Goal: Task Accomplishment & Management: Manage account settings

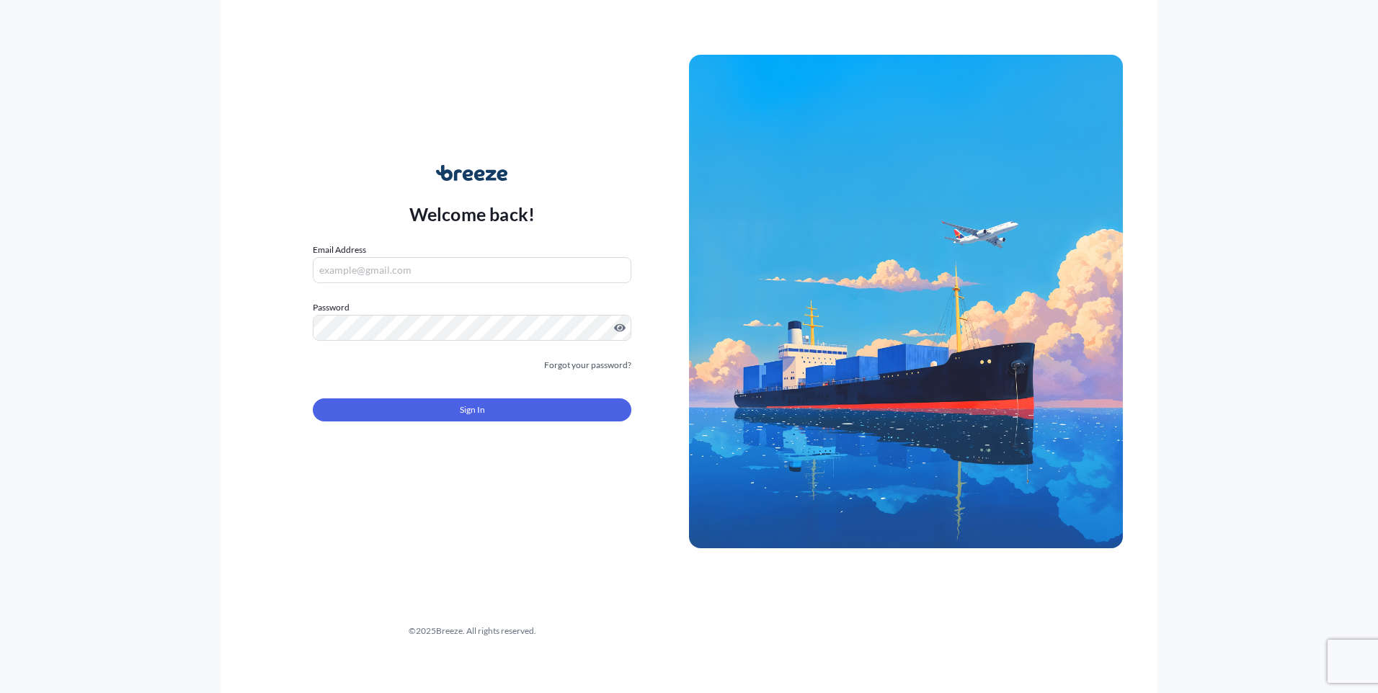
type input "[EMAIL_ADDRESS][DOMAIN_NAME]"
click at [516, 416] on button "Sign In" at bounding box center [472, 409] width 318 height 23
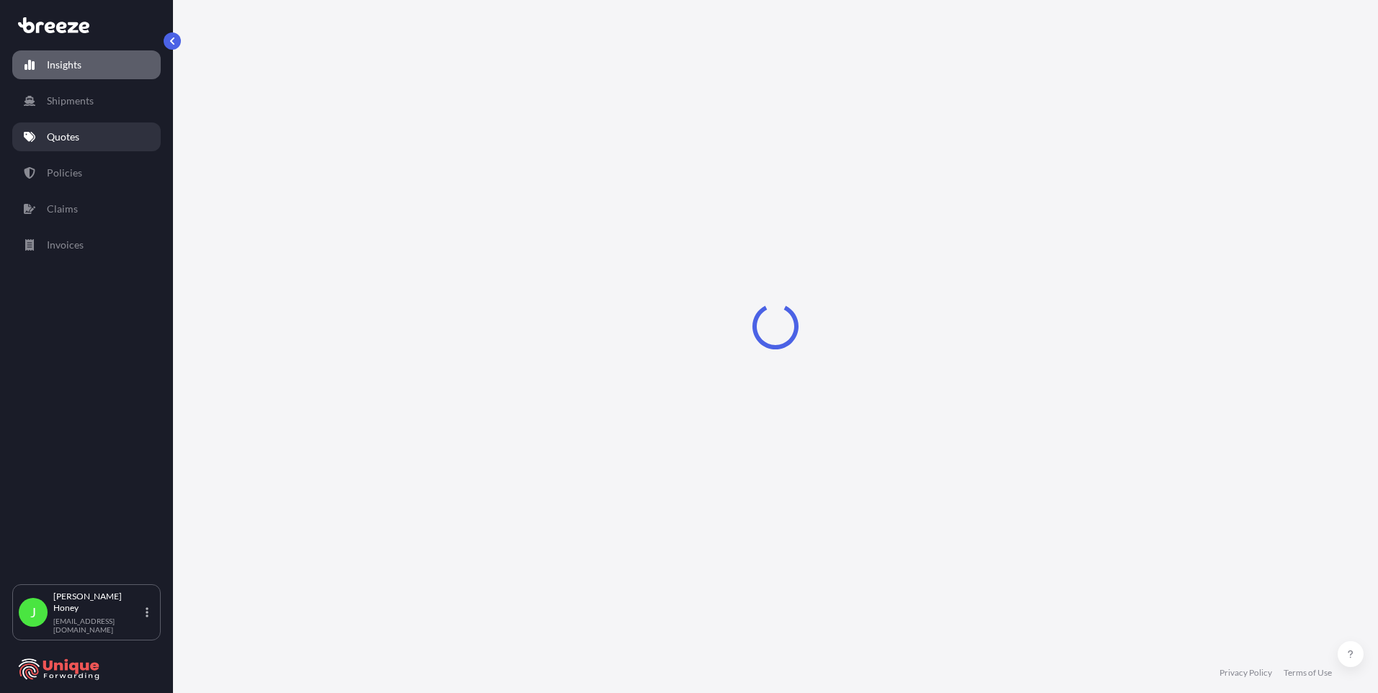
select select "2025"
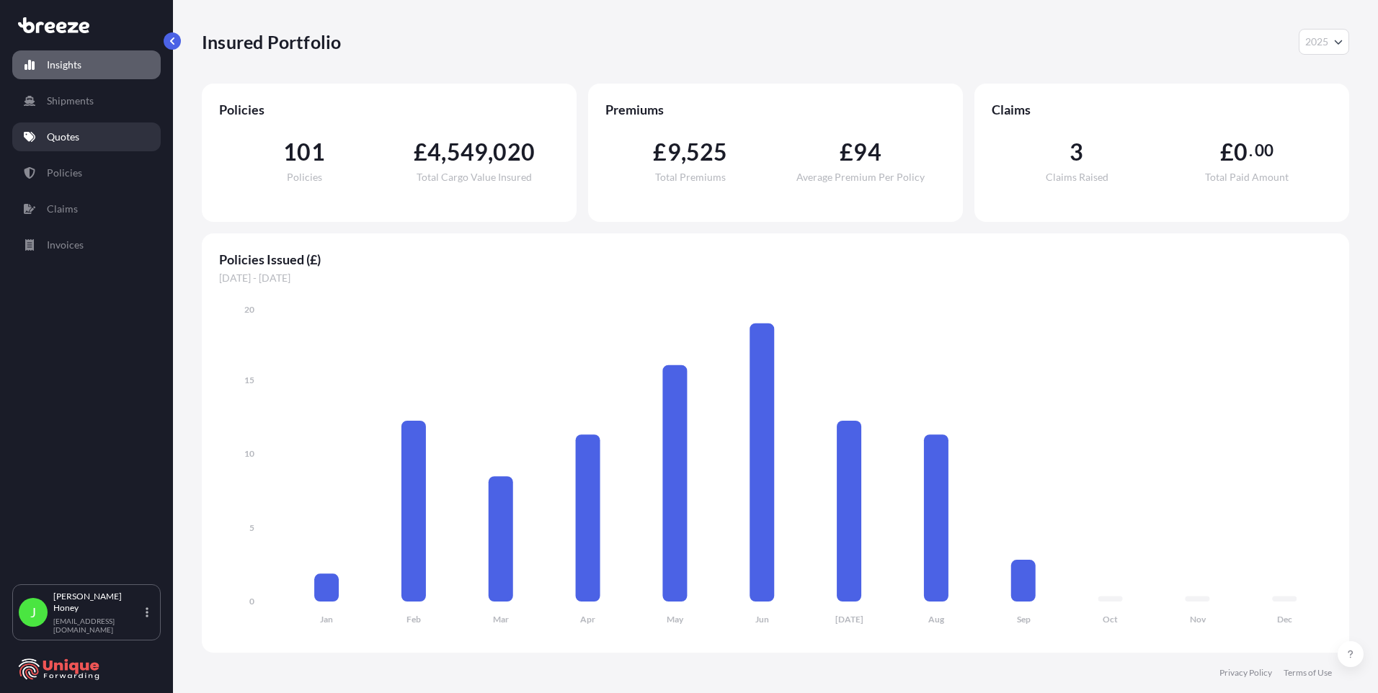
click at [91, 135] on link "Quotes" at bounding box center [86, 136] width 148 height 29
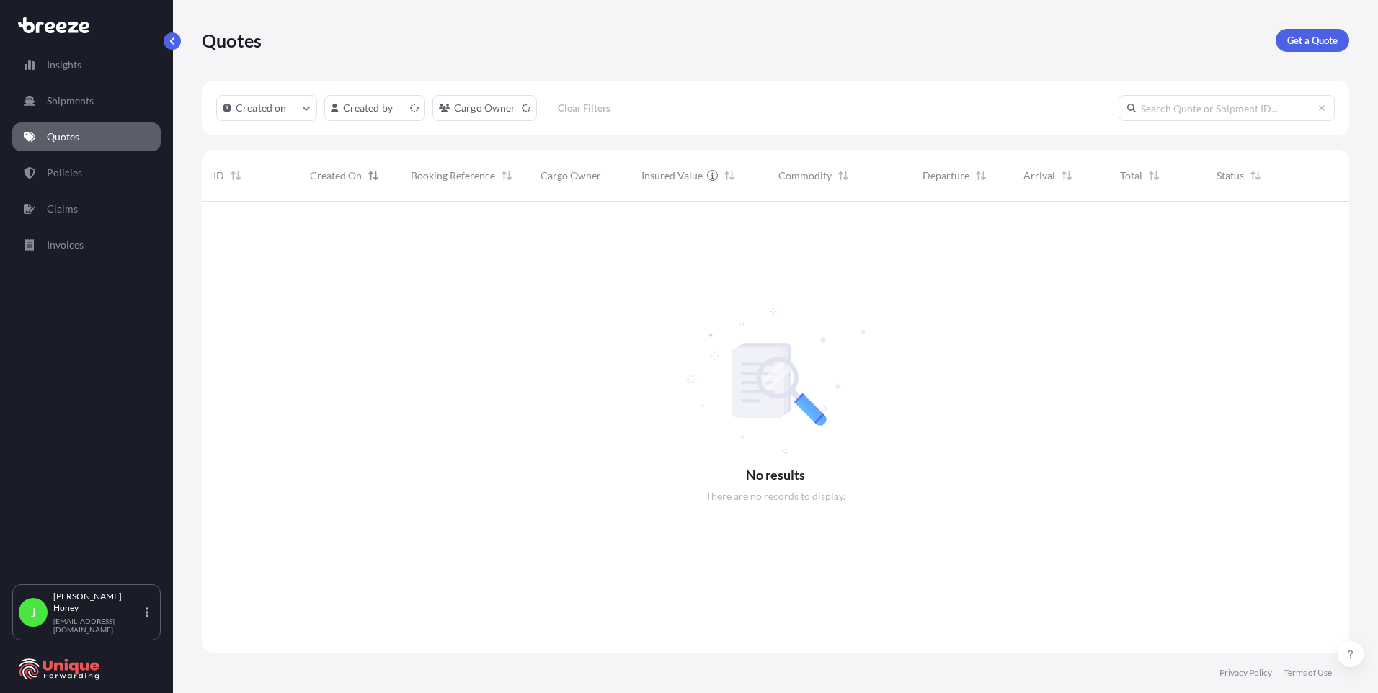
scroll to position [448, 1136]
click at [395, 114] on html "Insights Shipments Quotes Policies Claims Invoices J [PERSON_NAME] [EMAIL_ADDRE…" at bounding box center [689, 346] width 1378 height 693
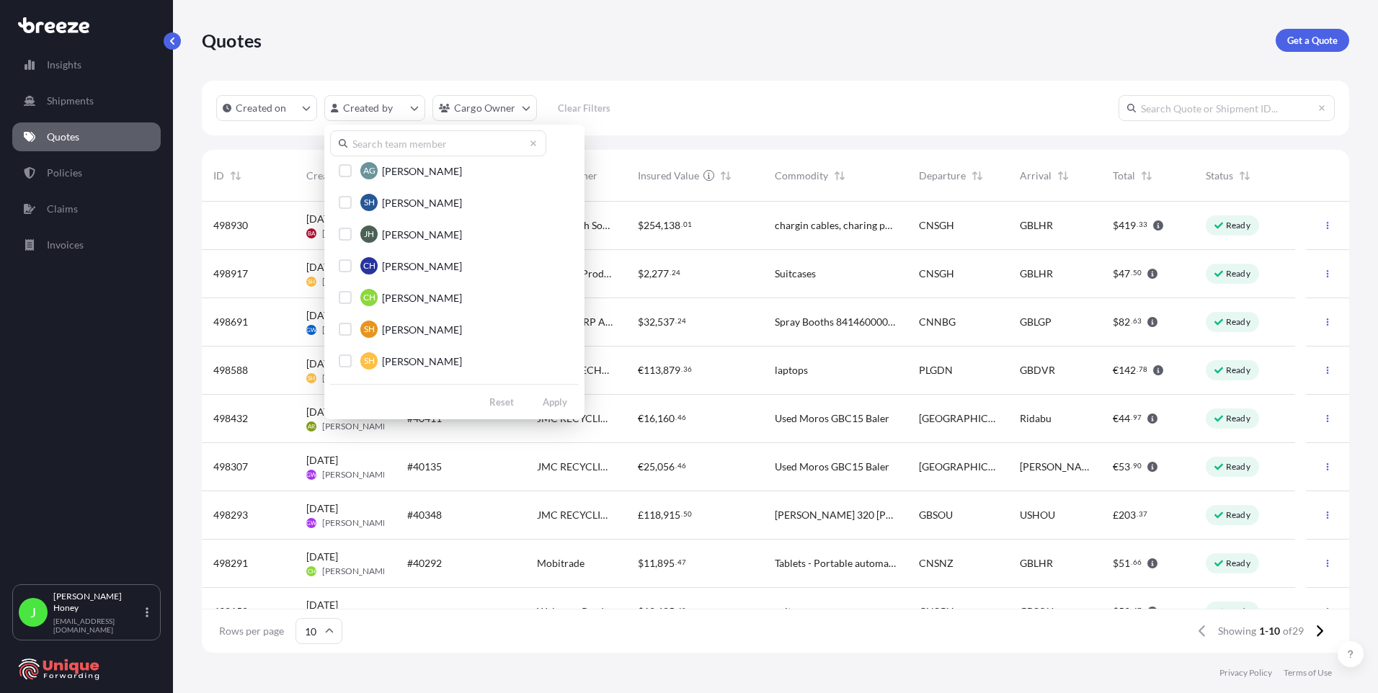
scroll to position [0, 0]
click at [418, 148] on input "text" at bounding box center [438, 143] width 216 height 26
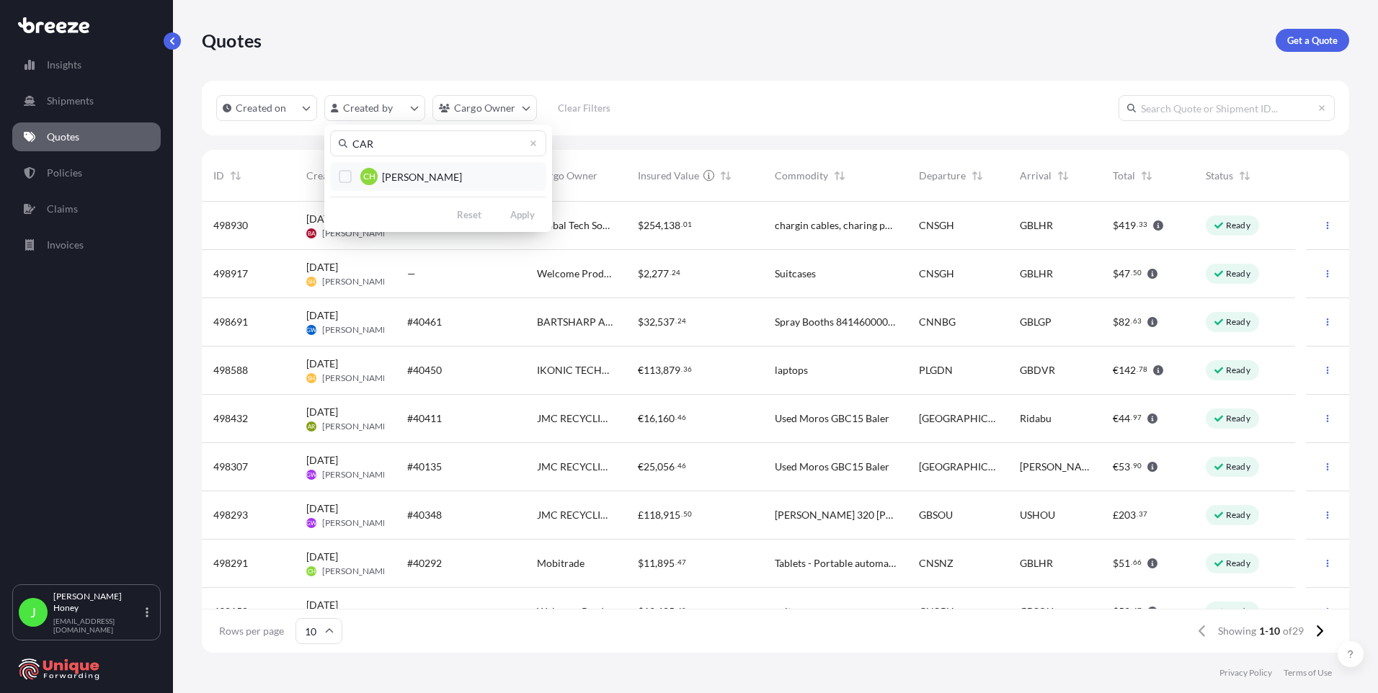
type input "CAR"
click at [412, 172] on span "[PERSON_NAME]" at bounding box center [422, 177] width 80 height 14
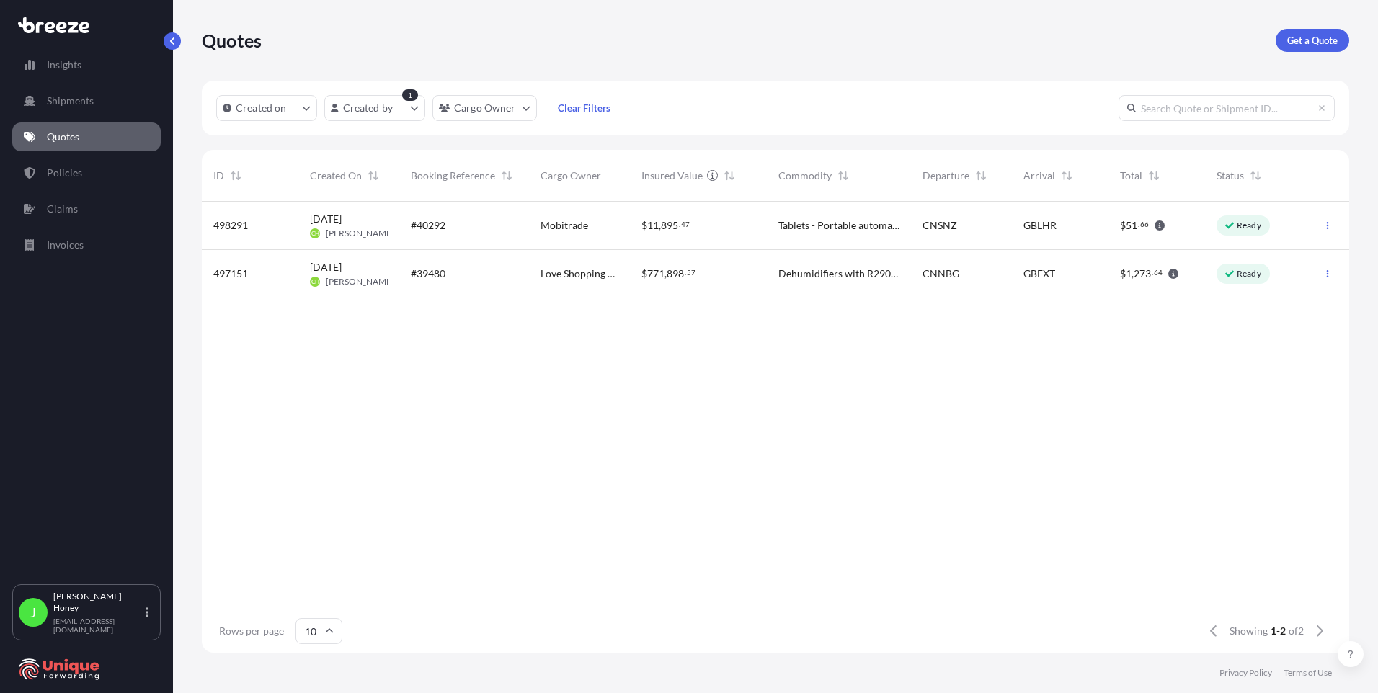
click at [626, 233] on div "Mobitrade" at bounding box center [579, 226] width 101 height 48
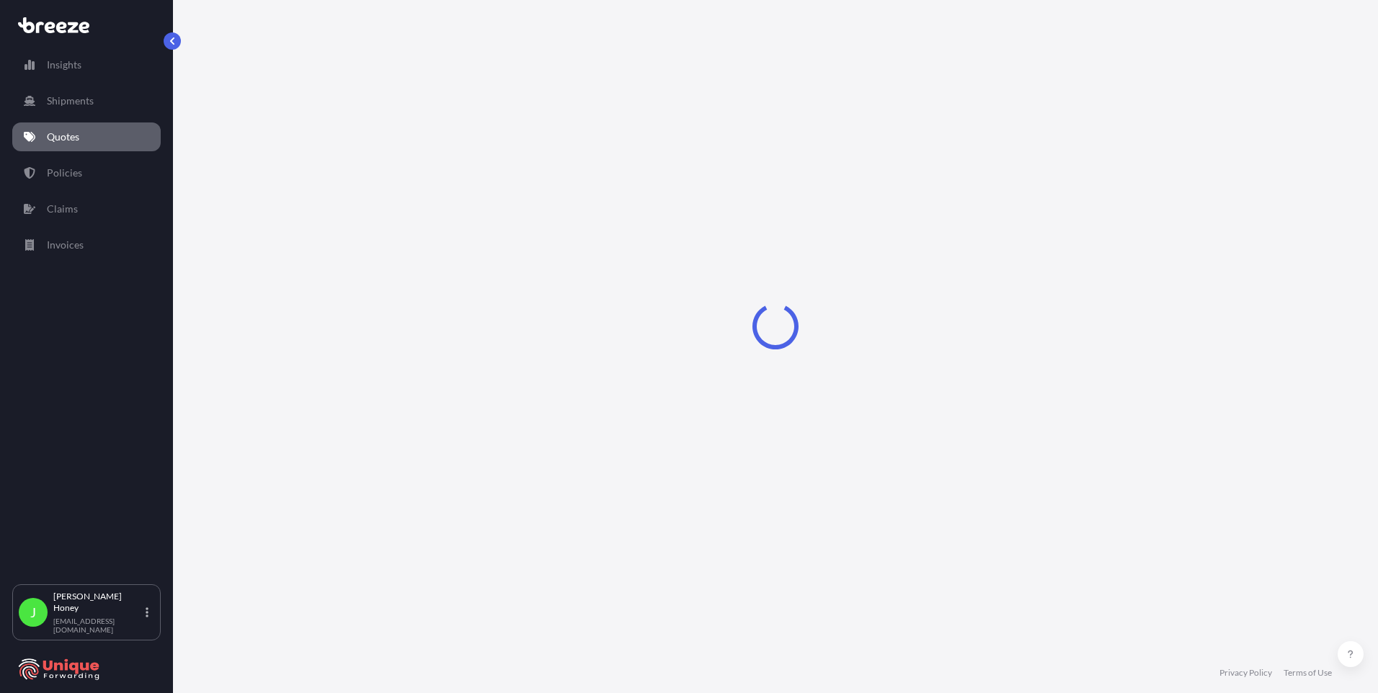
select select "Road"
select select "Air"
select select "Road"
select select "1"
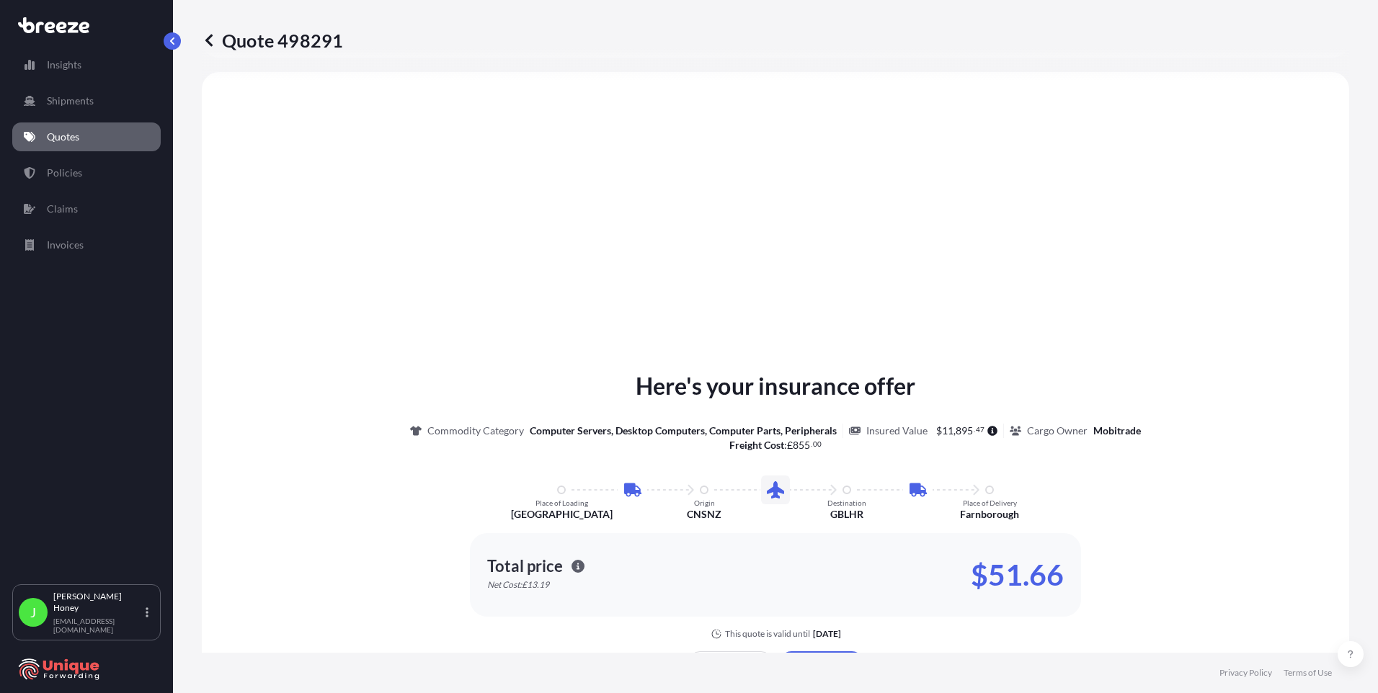
scroll to position [989, 0]
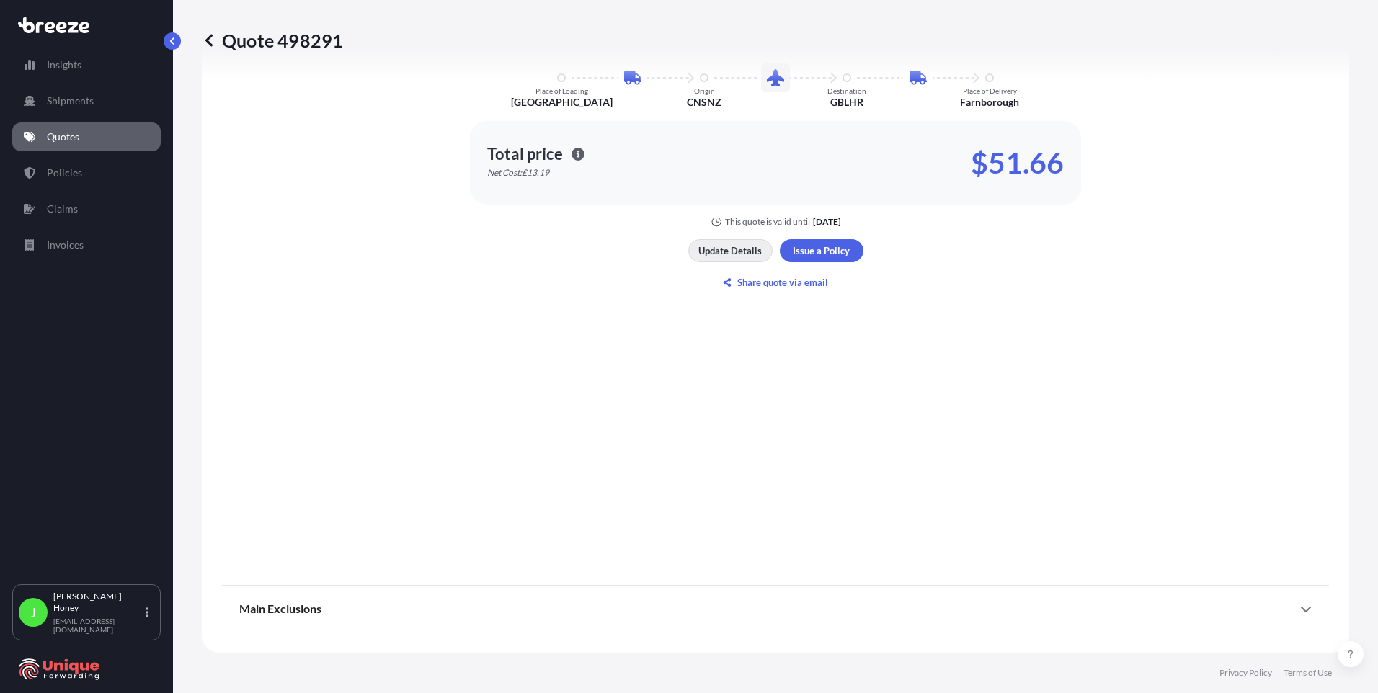
click at [728, 257] on p "Update Details" at bounding box center [729, 251] width 63 height 14
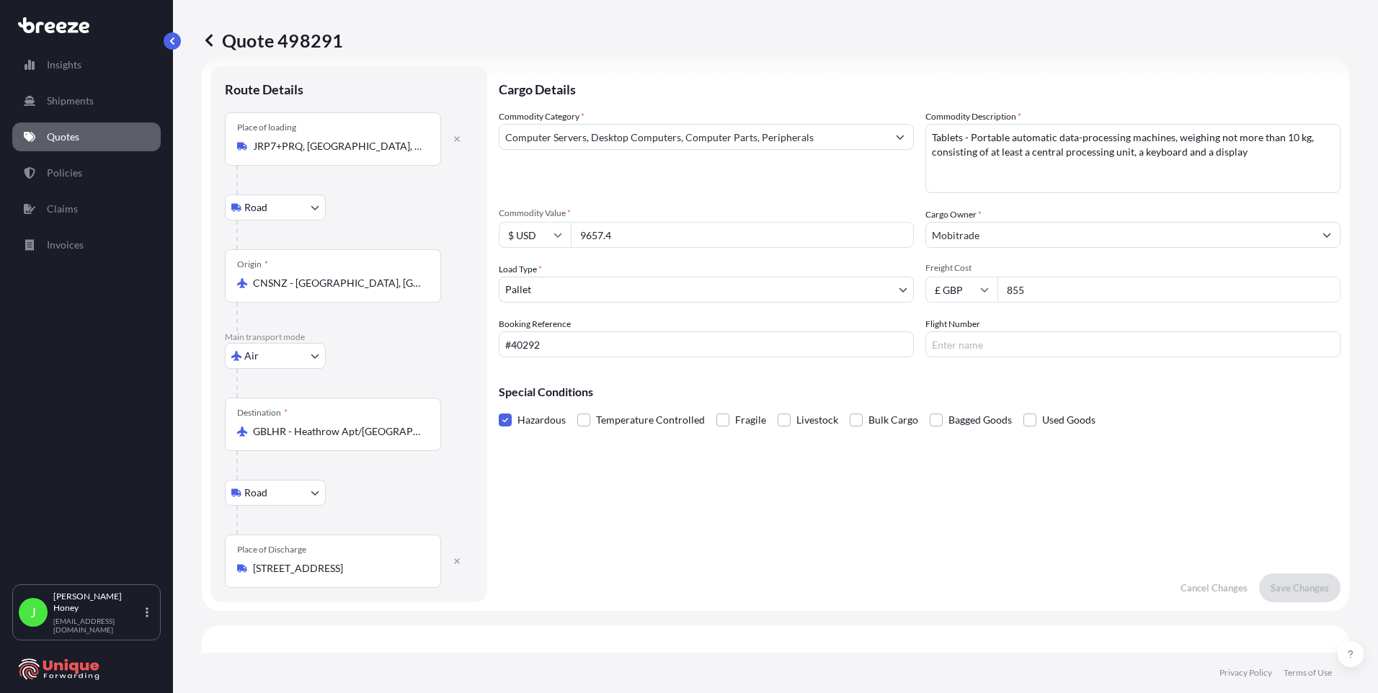
click at [507, 342] on input "#40292" at bounding box center [706, 344] width 415 height 26
type input "FIA25002241#40292"
click at [1303, 585] on p "Save Changes" at bounding box center [1299, 588] width 58 height 14
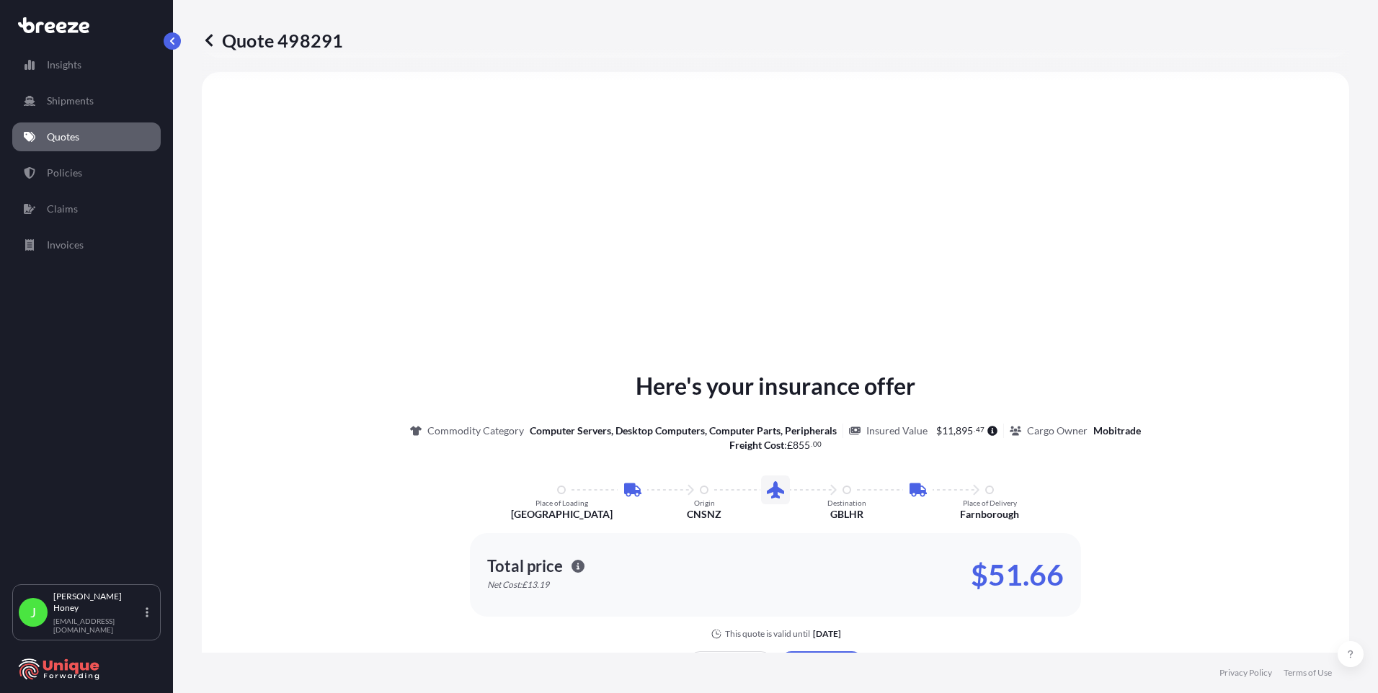
select select "Road"
select select "Air"
select select "Road"
select select "1"
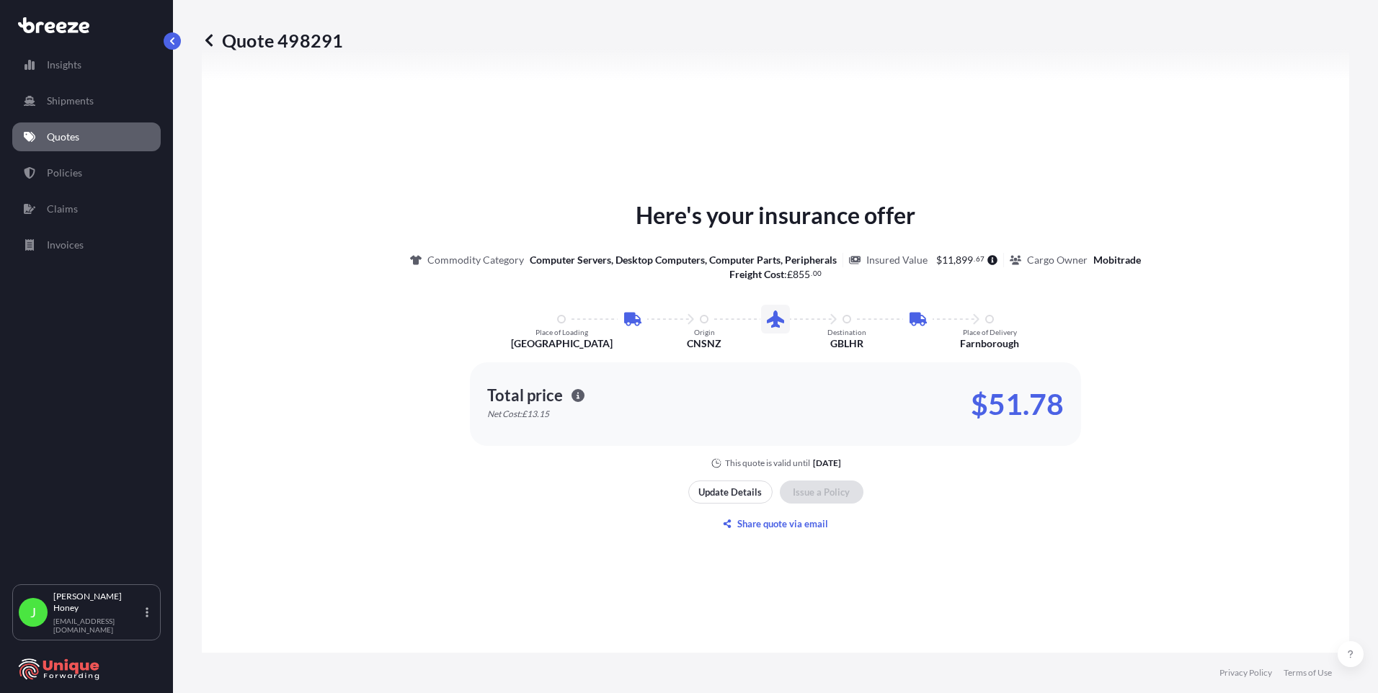
type input "[STREET_ADDRESS]"
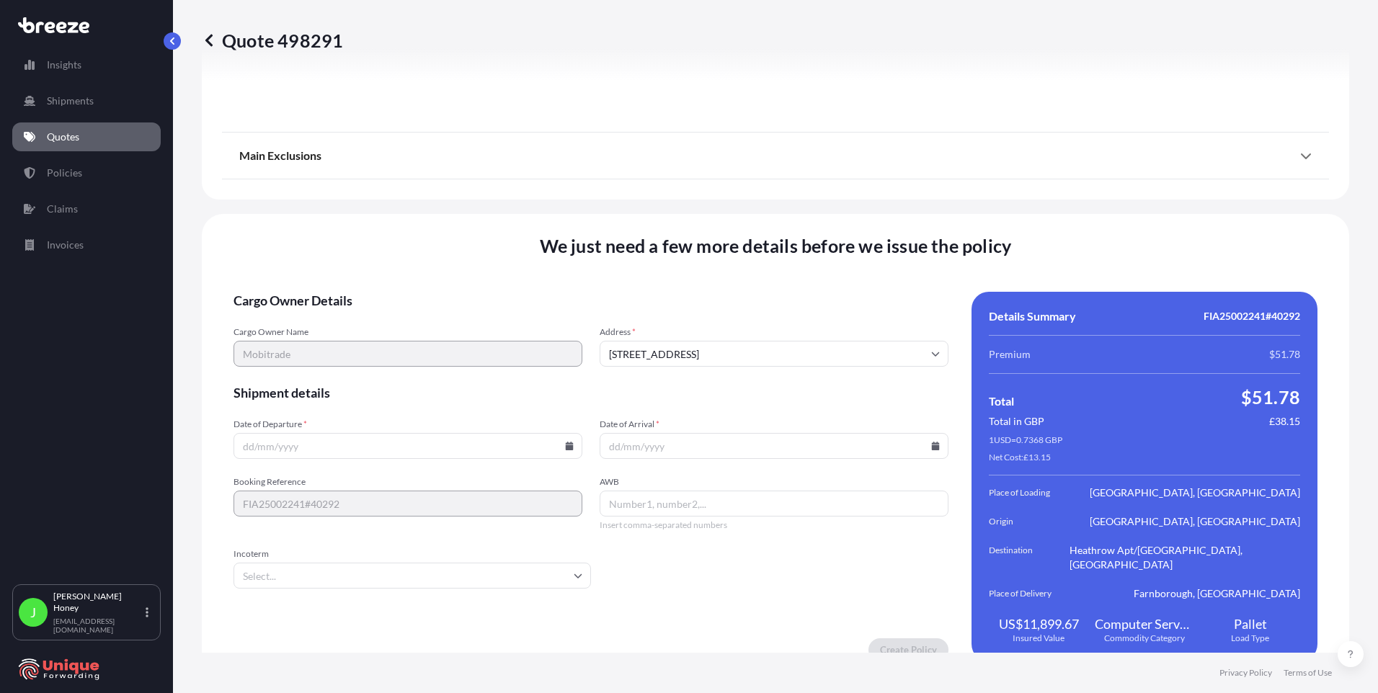
click at [570, 434] on input "Date of Departure *" at bounding box center [407, 446] width 349 height 26
click at [566, 442] on icon at bounding box center [570, 446] width 8 height 9
click at [449, 277] on button "12" at bounding box center [440, 275] width 23 height 23
type input "[DATE]"
click at [695, 433] on input "Date of Arrival *" at bounding box center [773, 446] width 349 height 26
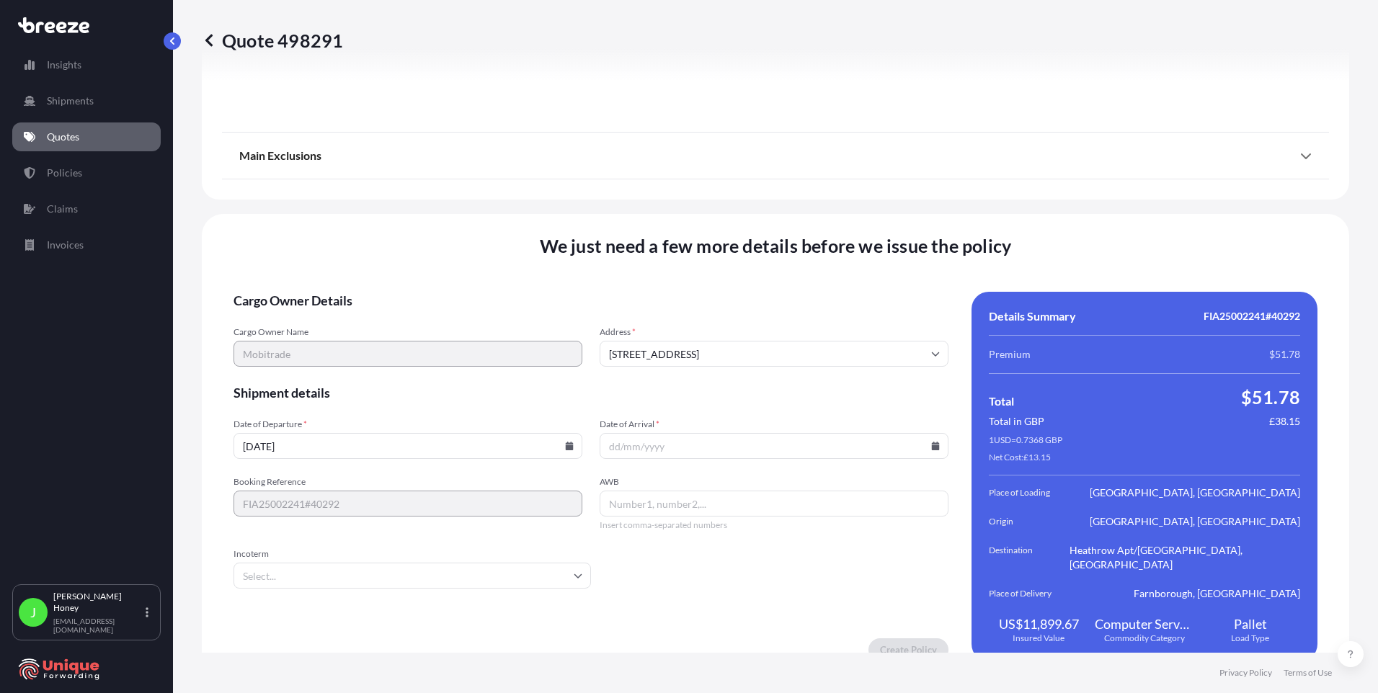
click at [932, 442] on icon at bounding box center [936, 446] width 8 height 9
click at [873, 277] on button "14" at bounding box center [869, 275] width 23 height 23
type input "[DATE]"
click at [674, 494] on input "AWB" at bounding box center [773, 504] width 349 height 26
type input "15731804124"
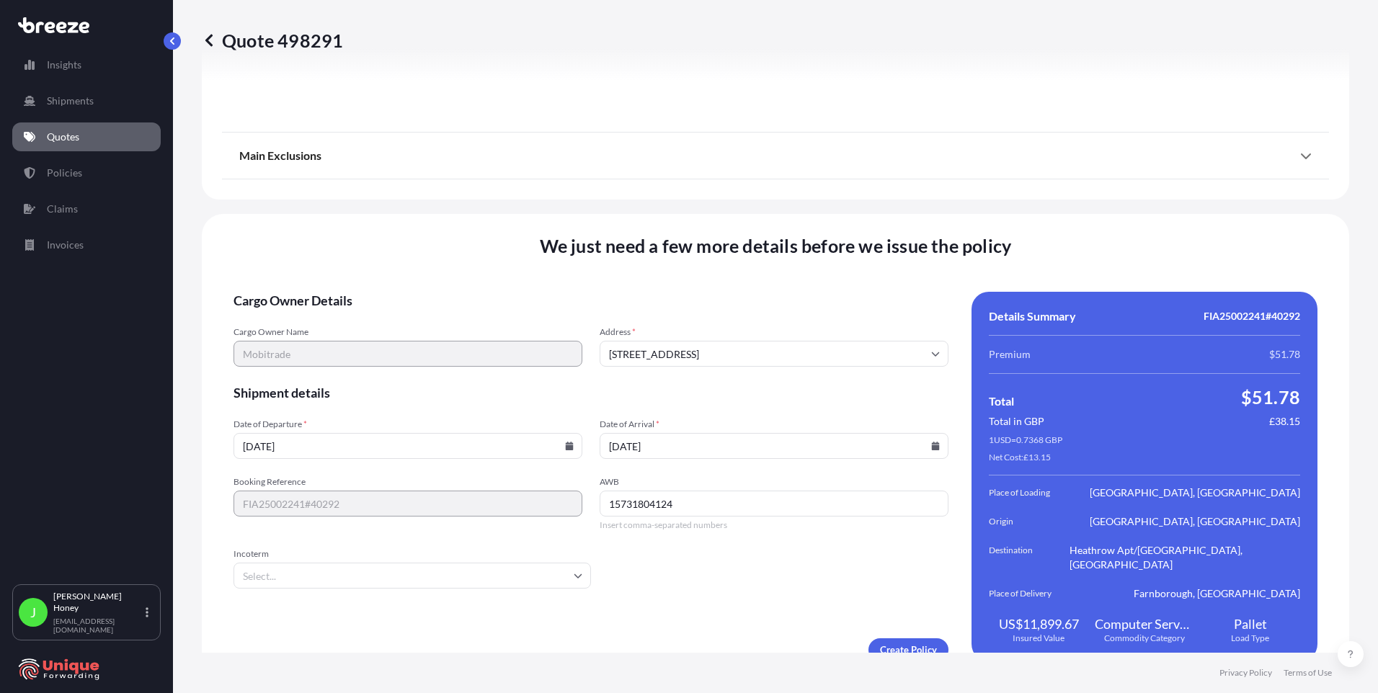
click at [526, 563] on input "Incoterm" at bounding box center [411, 576] width 357 height 26
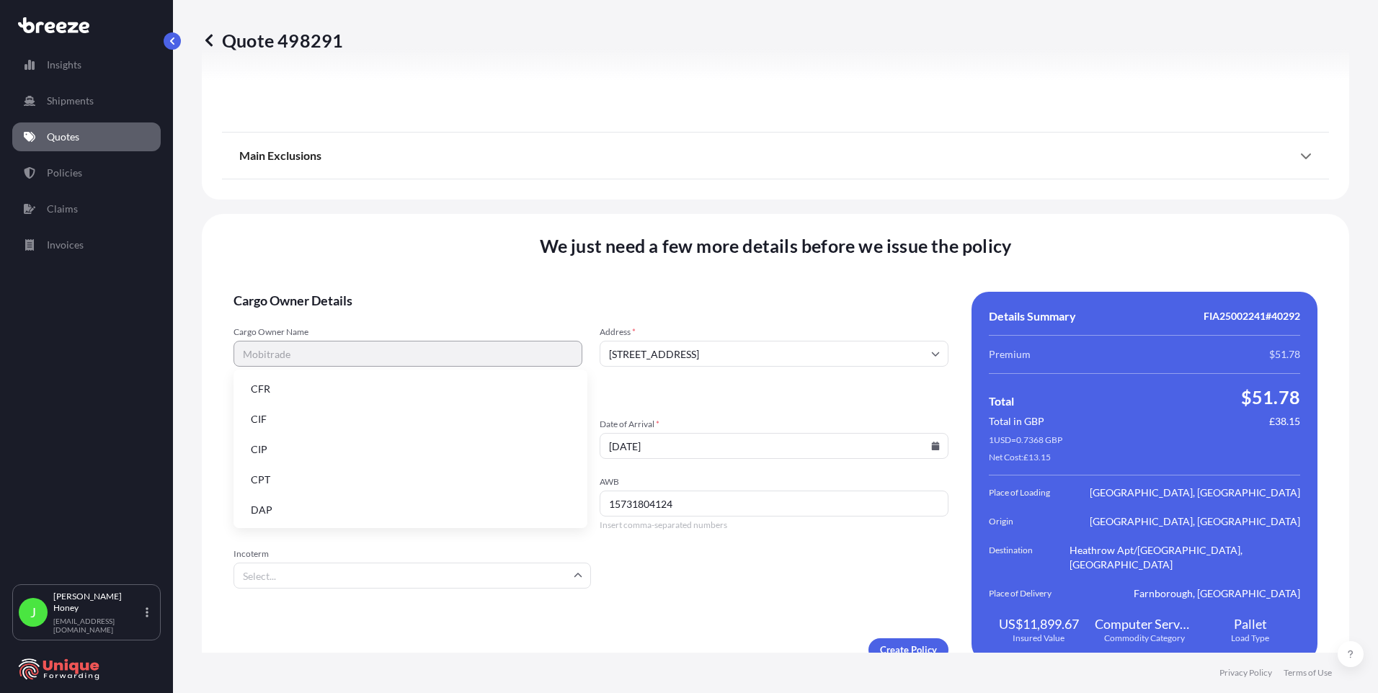
scroll to position [144, 0]
click at [300, 452] on li "EXW" at bounding box center [410, 456] width 342 height 27
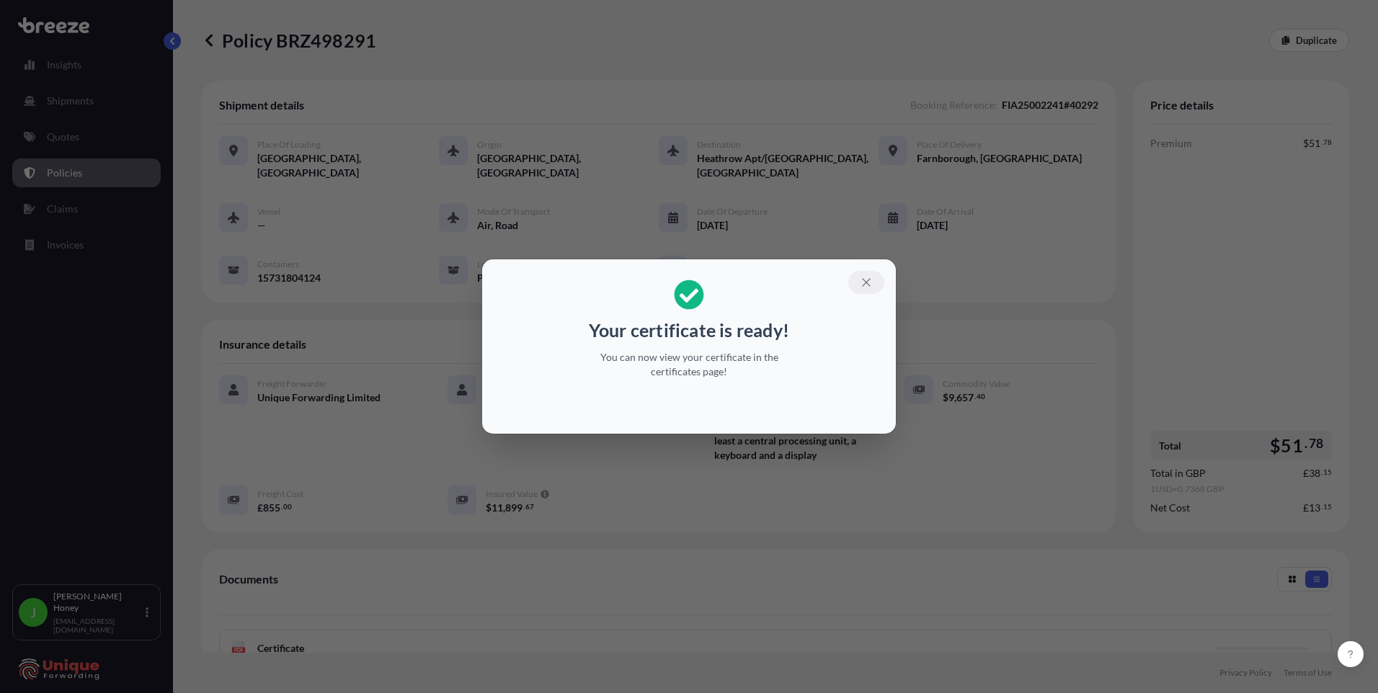
click at [868, 282] on icon "button" at bounding box center [866, 282] width 13 height 13
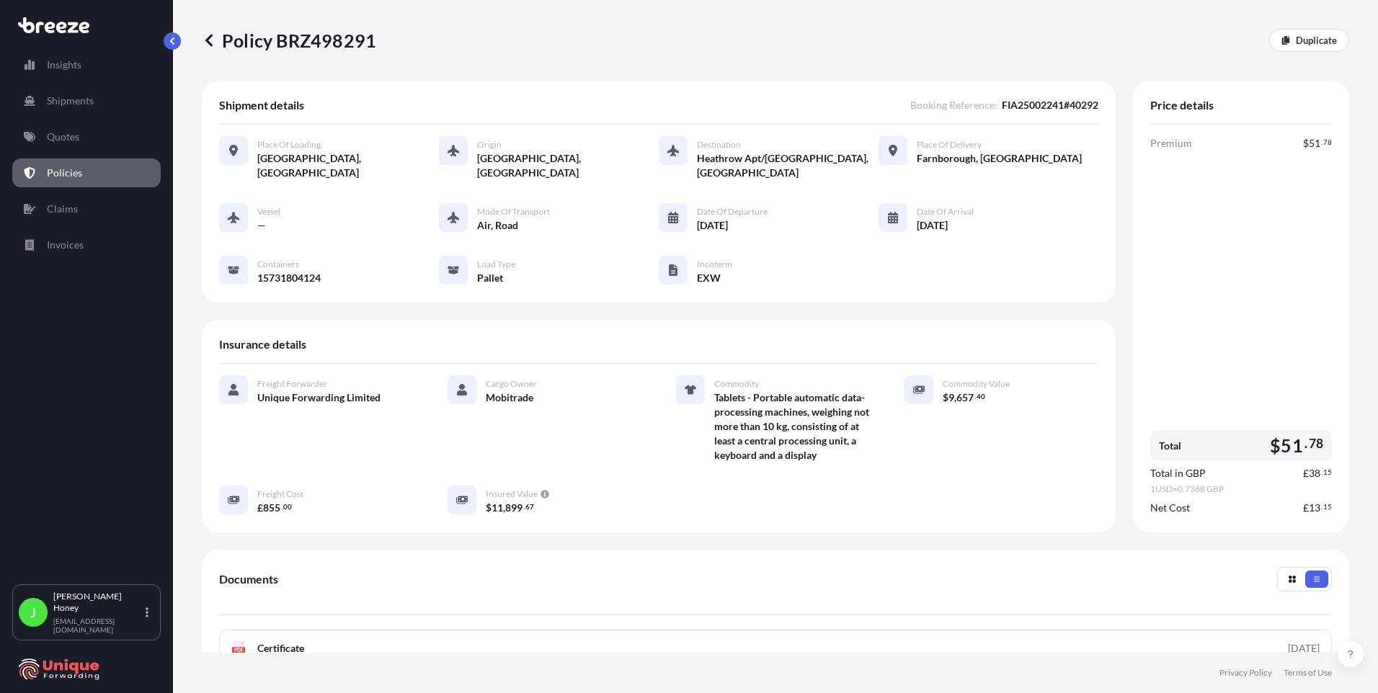
scroll to position [231, 0]
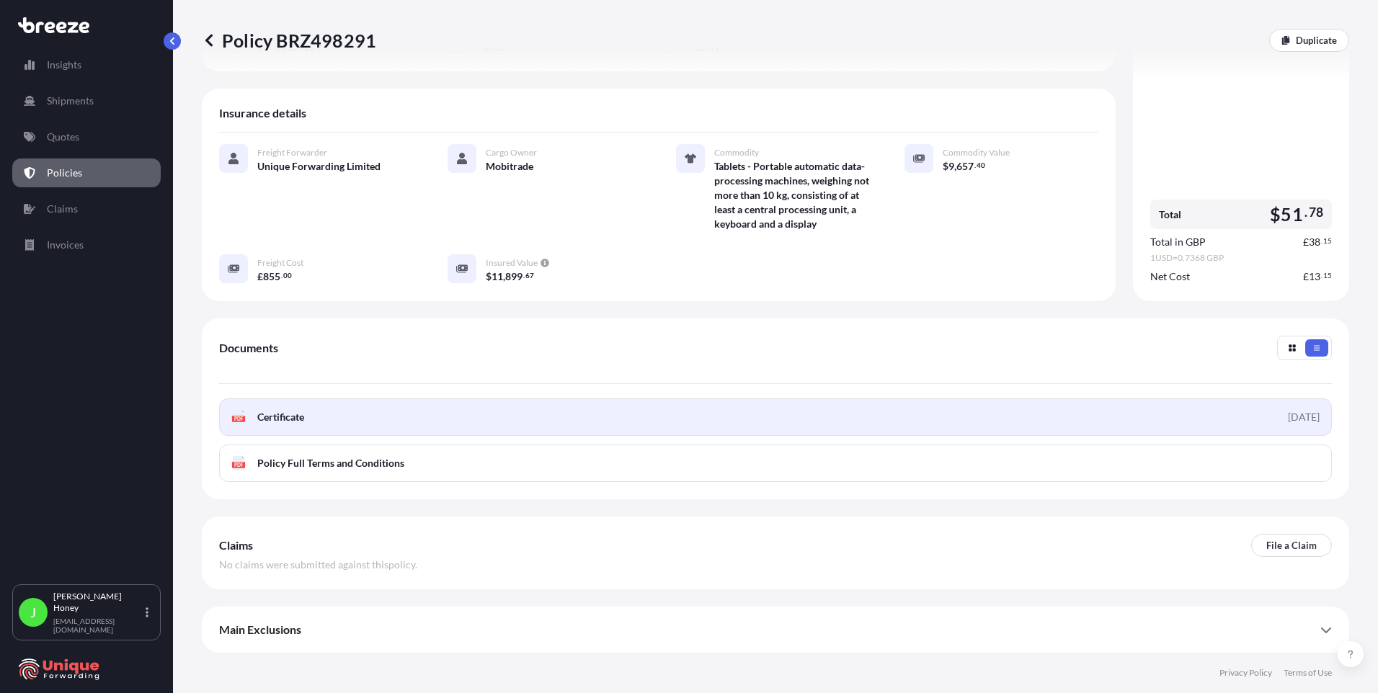
click at [326, 421] on link "PDF Certificate [DATE]" at bounding box center [775, 416] width 1113 height 37
